Goal: Information Seeking & Learning: Find specific fact

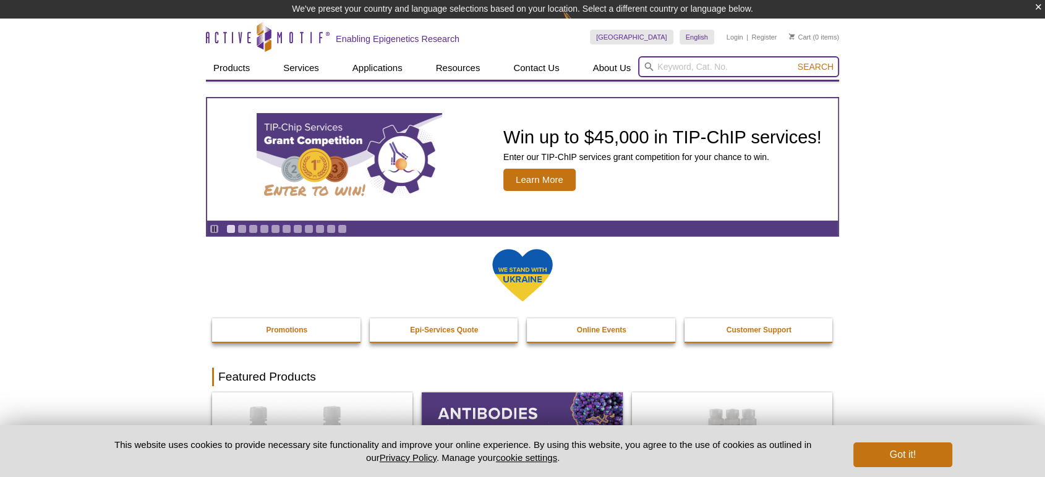
click at [685, 74] on input "search" at bounding box center [738, 66] width 201 height 21
type input "81515"
click at [794, 61] on button "Search" at bounding box center [815, 66] width 43 height 11
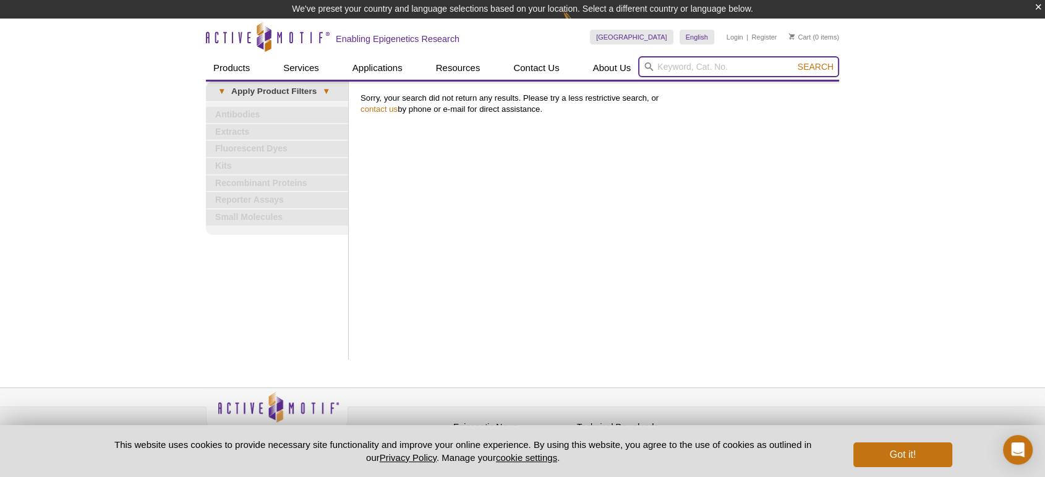
click at [744, 72] on input "search" at bounding box center [738, 66] width 201 height 21
type input "81415"
click at [794, 61] on button "Search" at bounding box center [815, 66] width 43 height 11
